Goal: Task Accomplishment & Management: Manage account settings

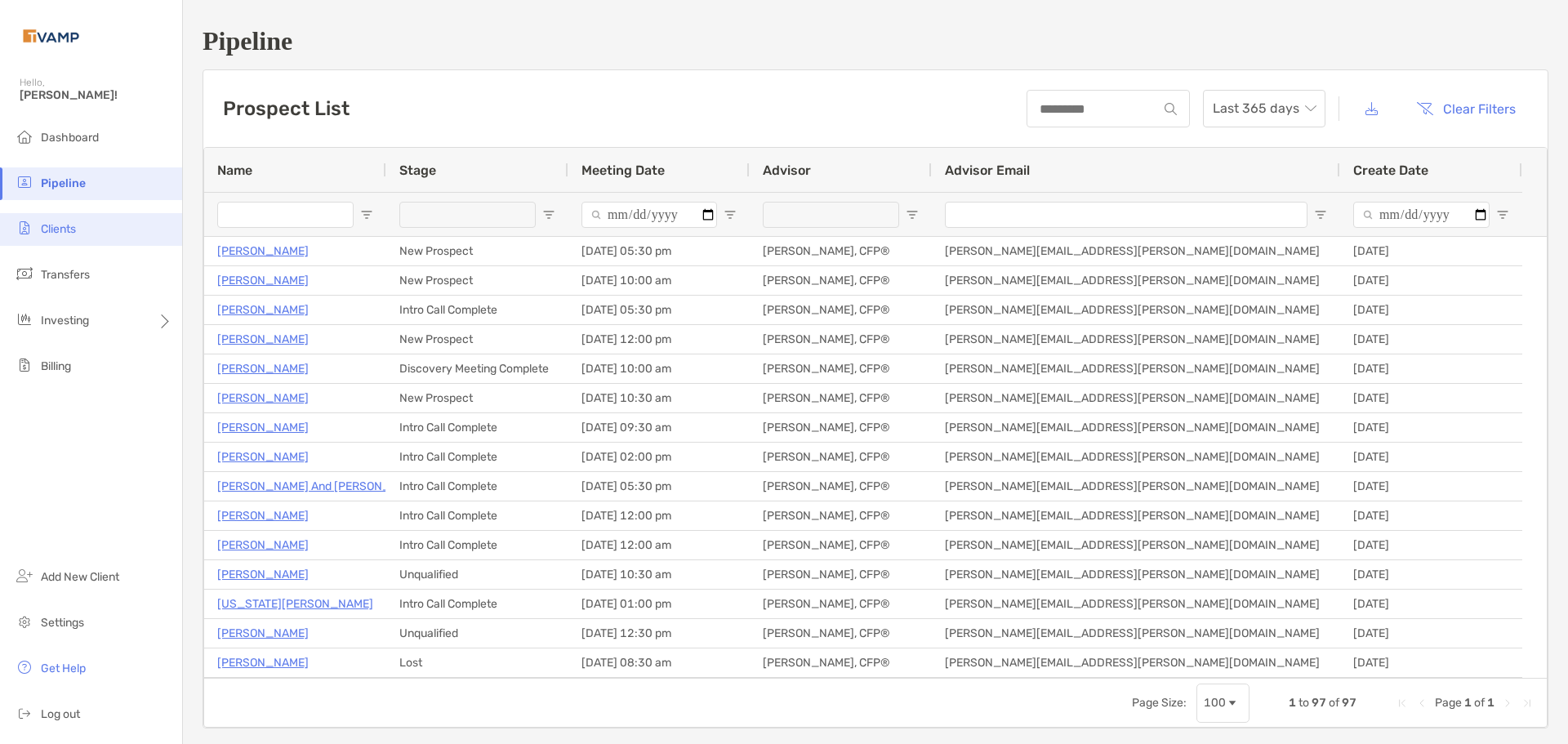
click at [56, 234] on span "Clients" at bounding box center [59, 229] width 35 height 14
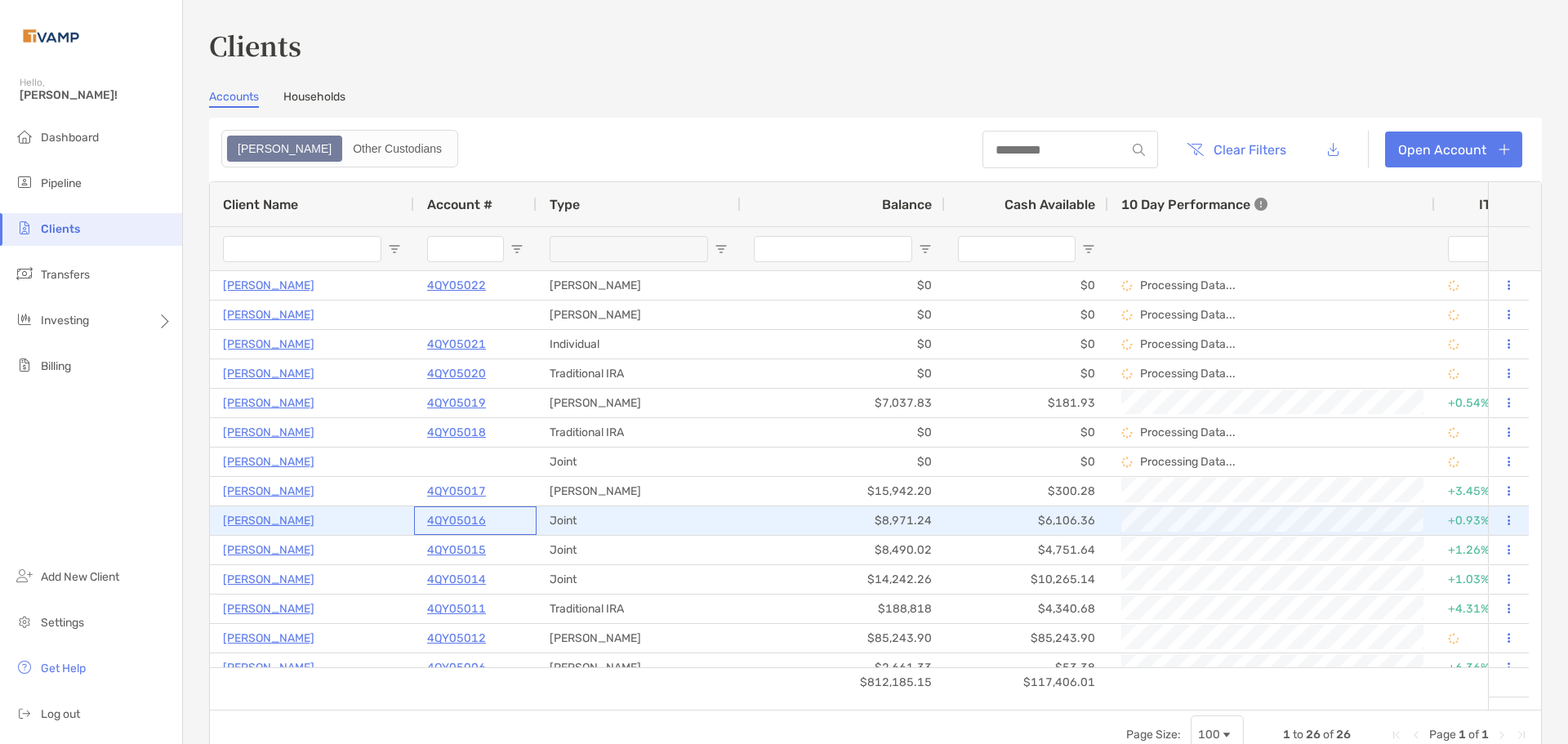
click at [469, 521] on p "4QY05016" at bounding box center [457, 520] width 59 height 21
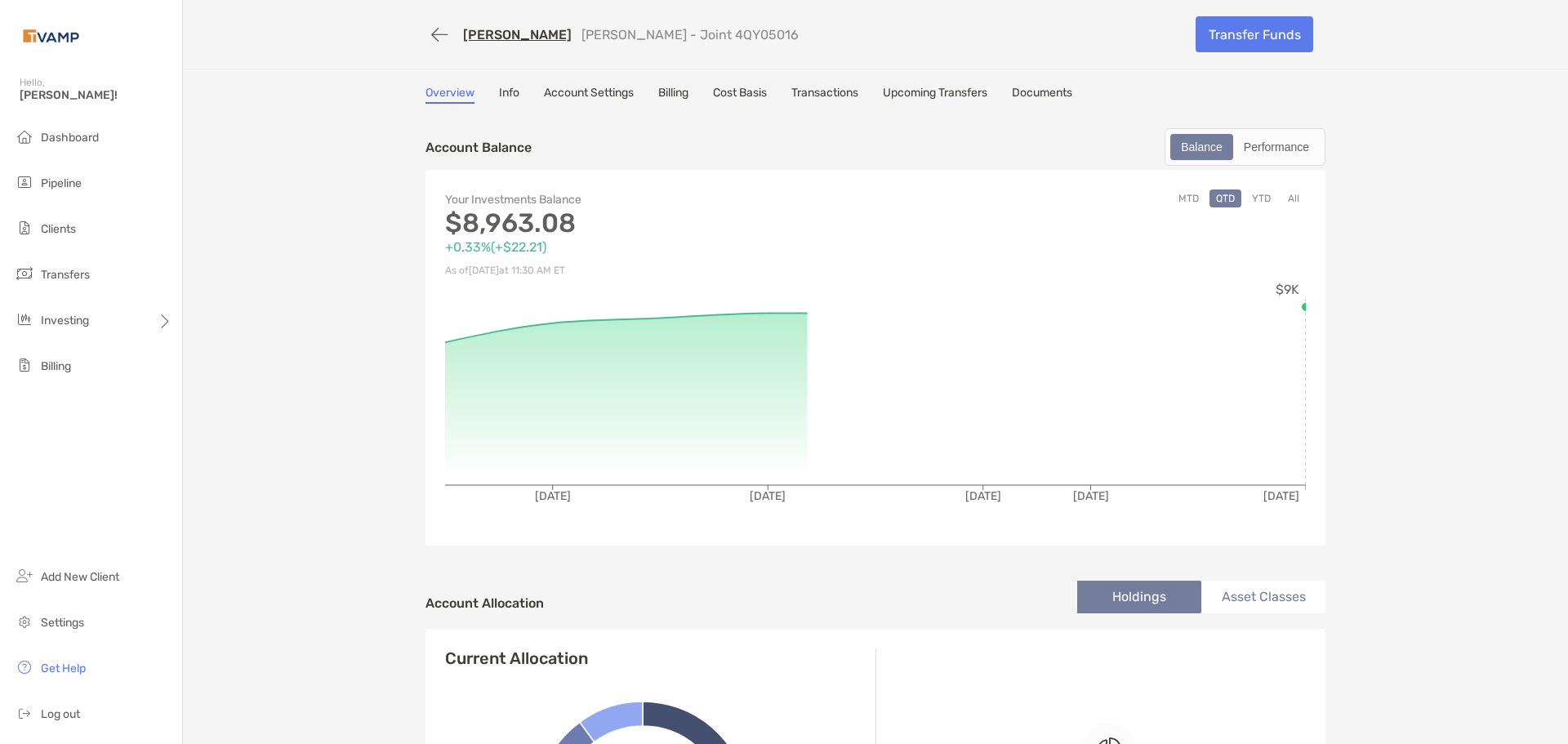
click at [679, 91] on link "Billing" at bounding box center [673, 94] width 30 height 18
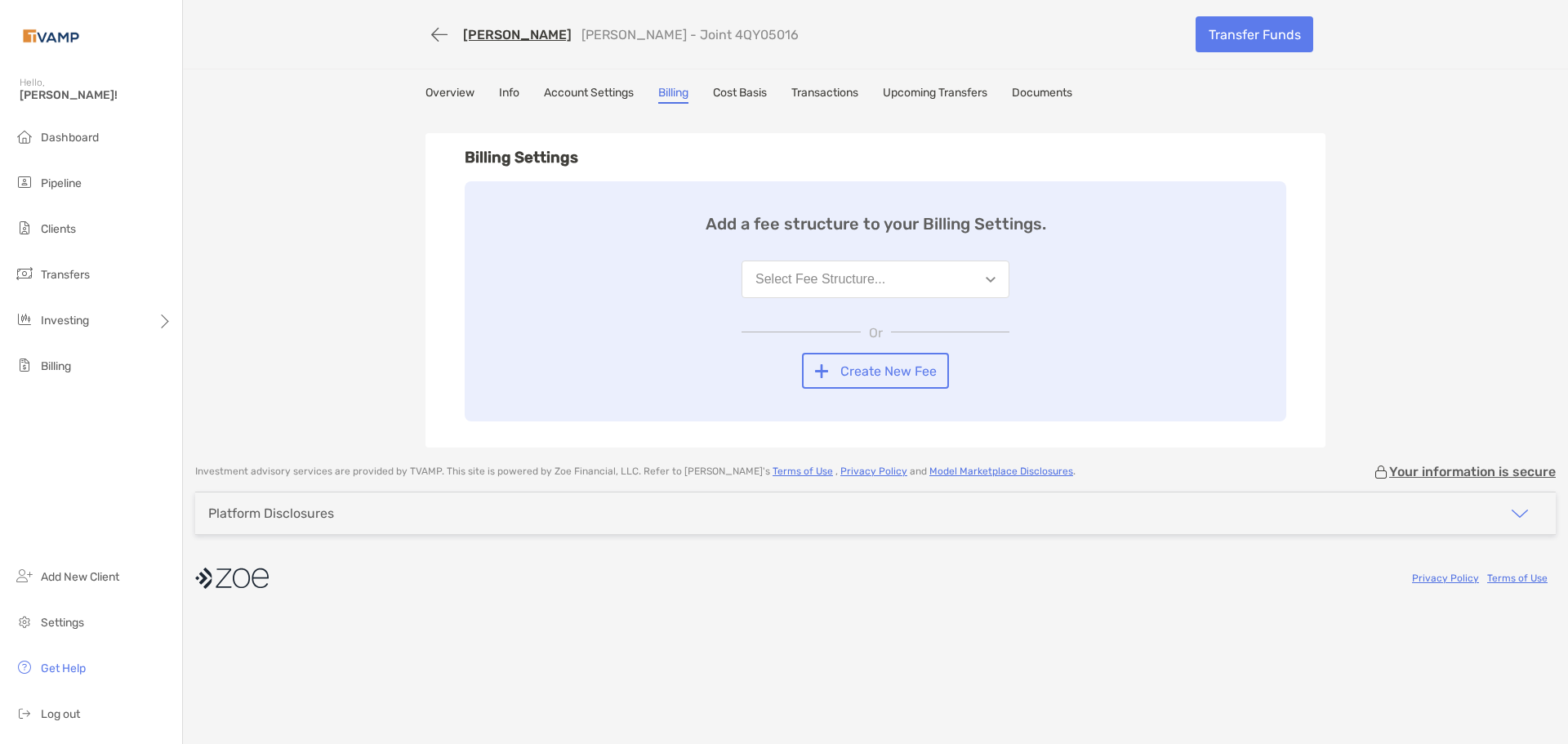
click at [779, 285] on div "Select Fee Structure..." at bounding box center [821, 279] width 130 height 15
